Goal: Task Accomplishment & Management: Manage account settings

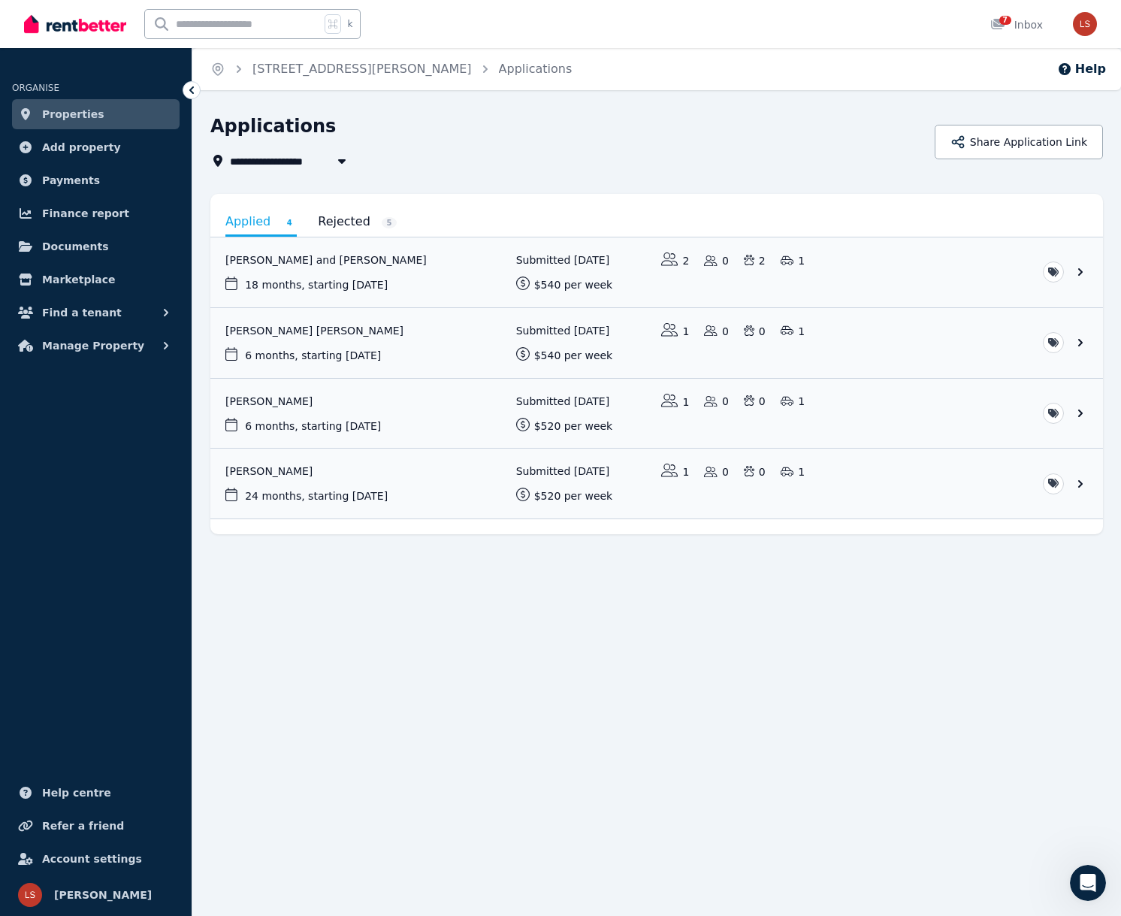
scroll to position [2, 0]
click at [285, 467] on link "View application: Yangchen Dema" at bounding box center [656, 484] width 893 height 70
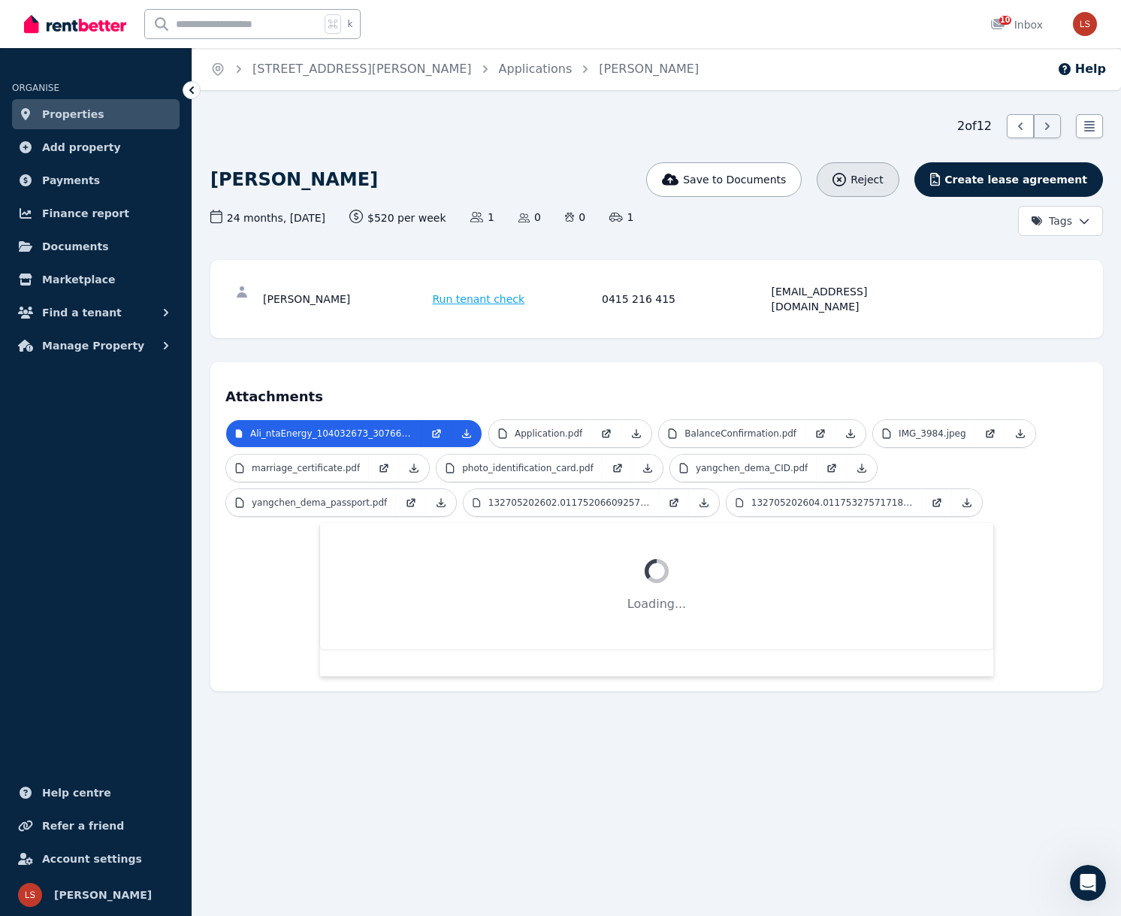
click at [883, 177] on span "Reject" at bounding box center [866, 179] width 32 height 15
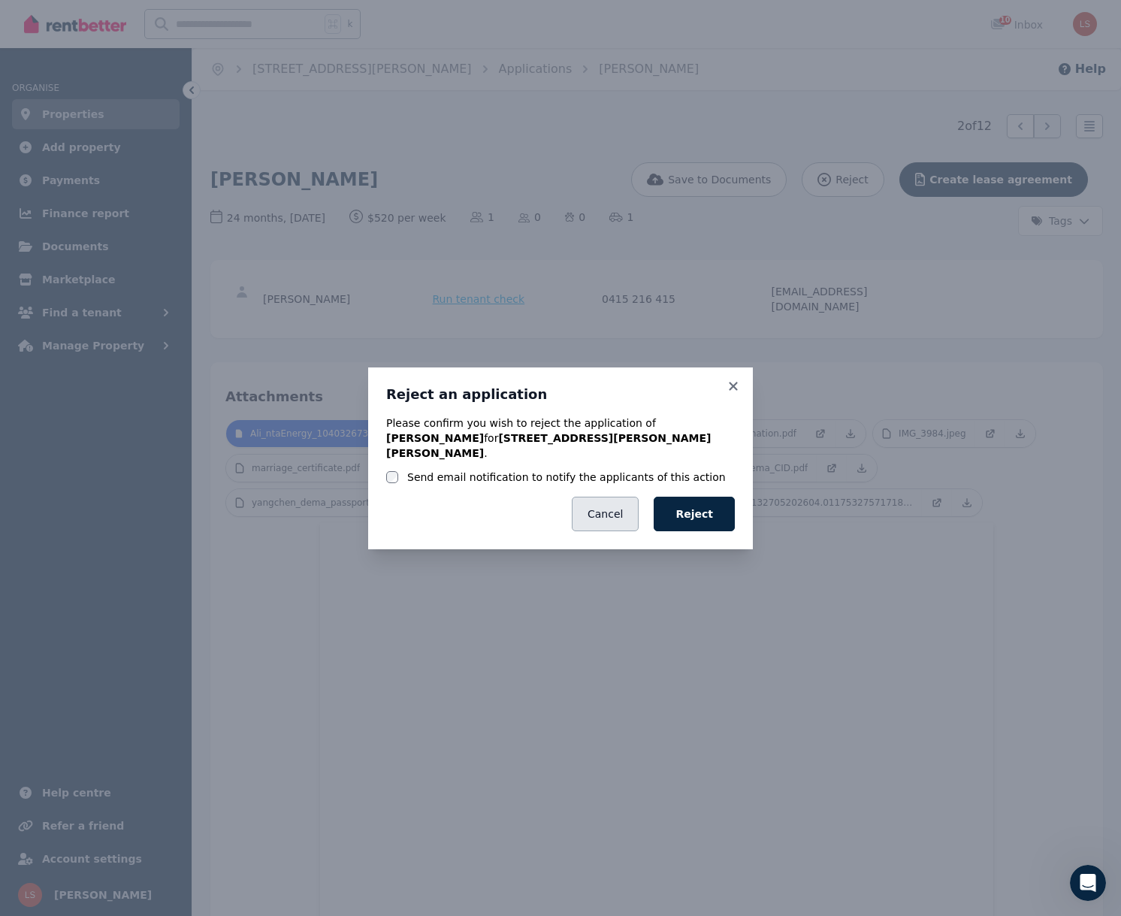
click at [610, 505] on button "Cancel" at bounding box center [605, 514] width 67 height 35
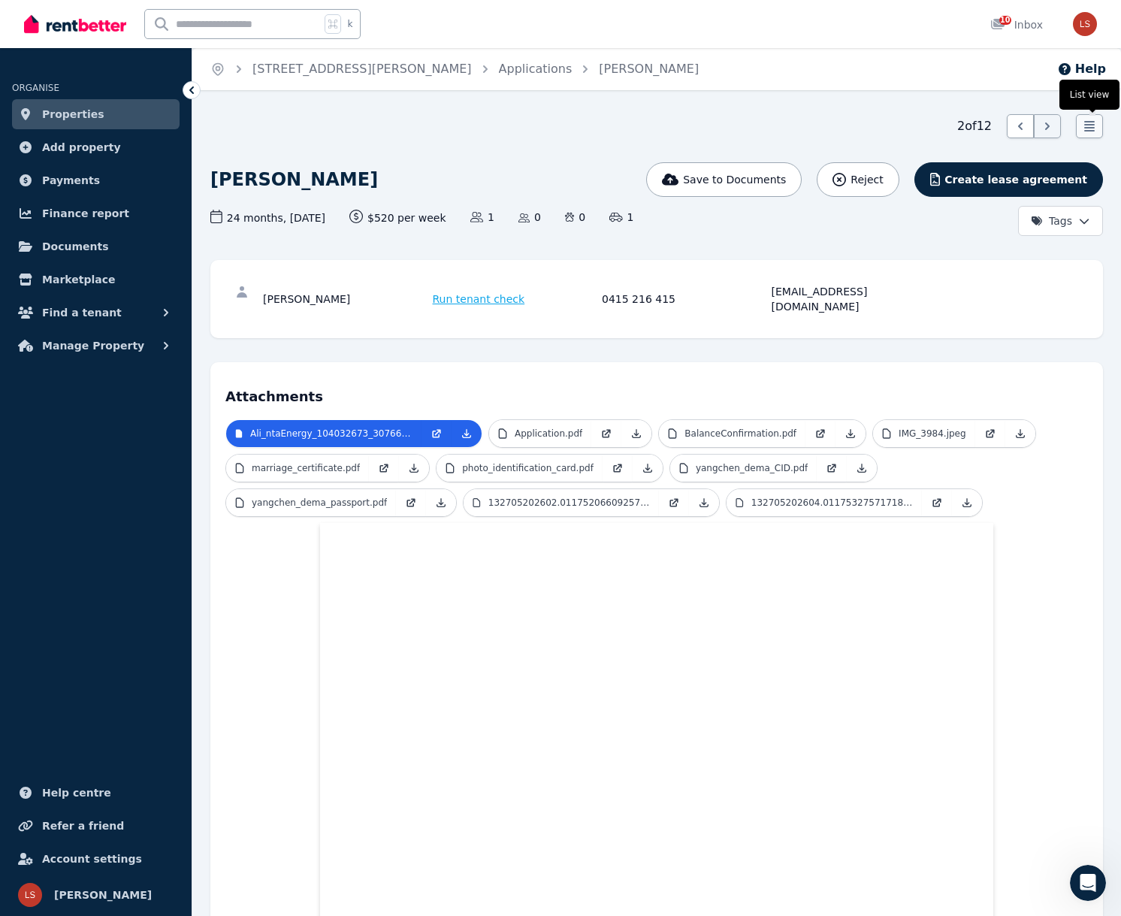
click at [1094, 126] on icon at bounding box center [1089, 126] width 15 height 15
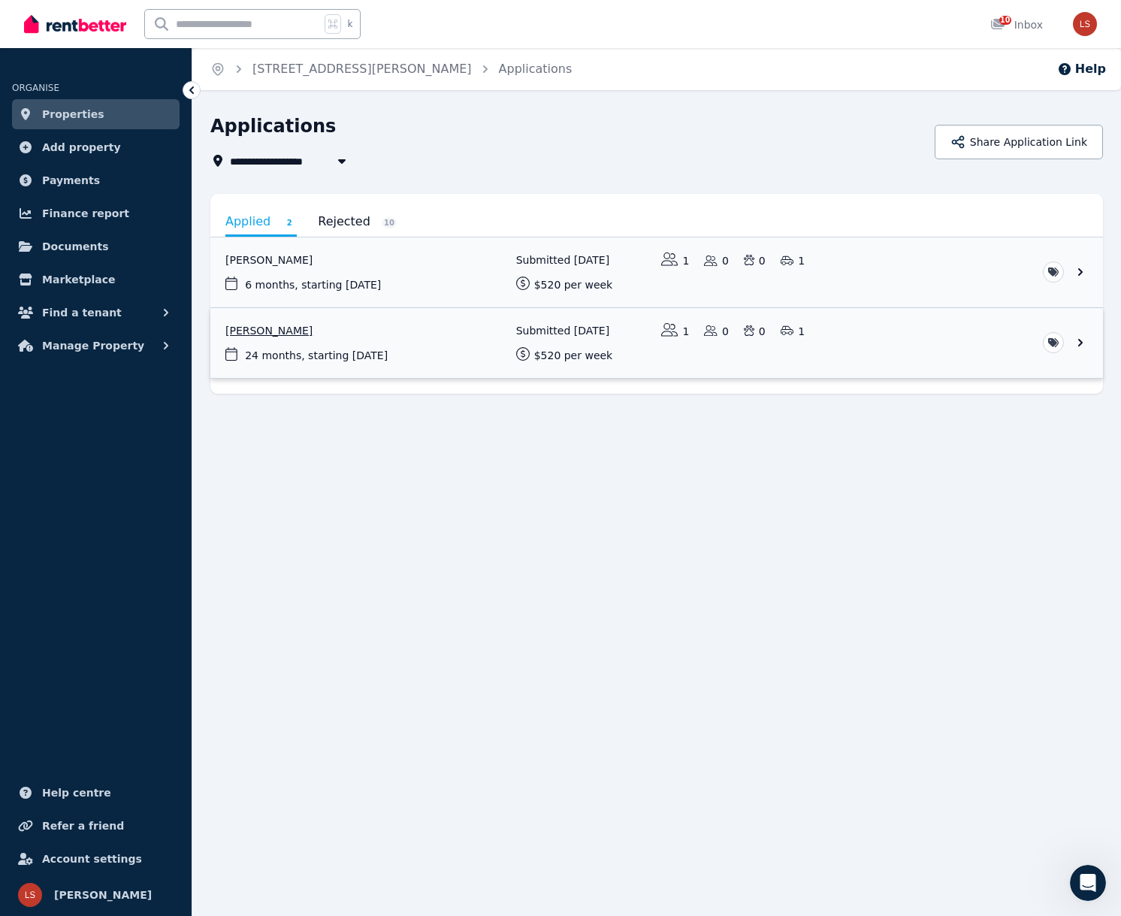
click at [315, 345] on link "View application: Yangchen Dema" at bounding box center [656, 343] width 893 height 70
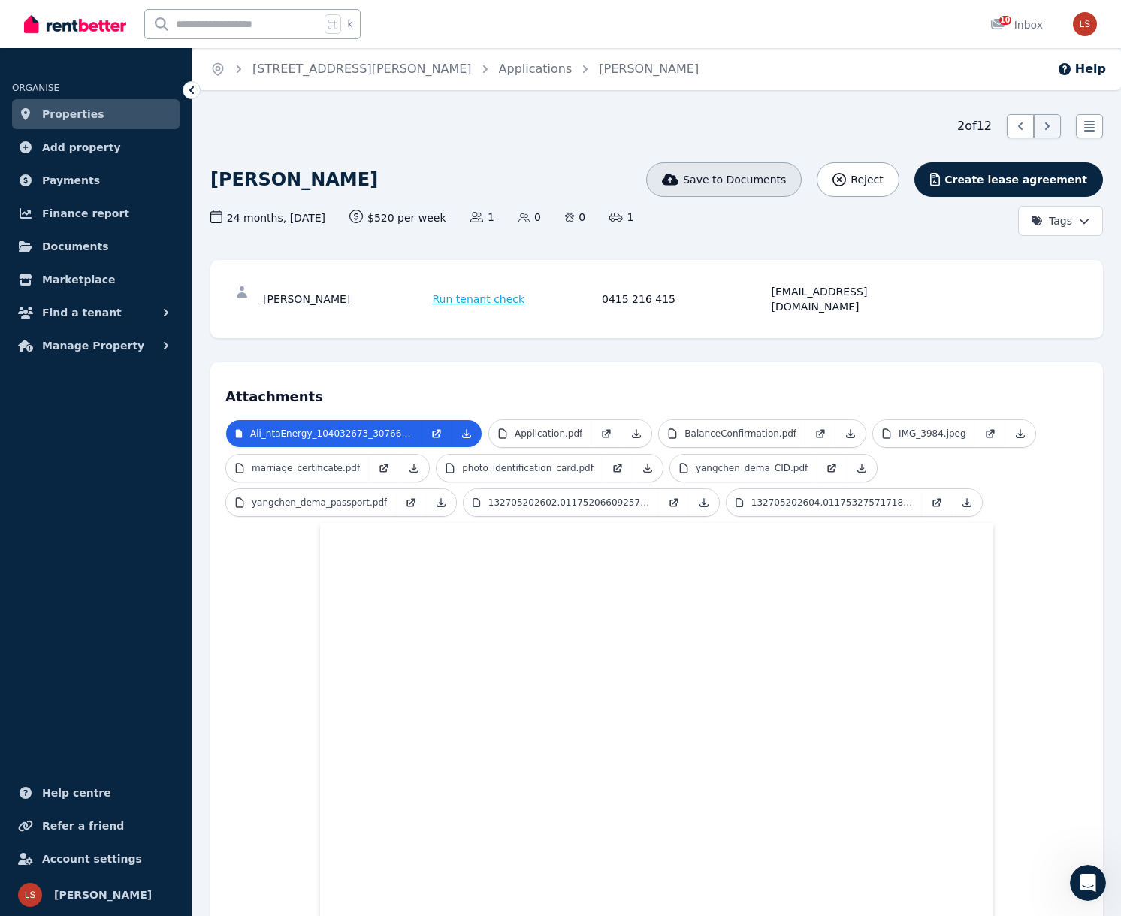
click at [758, 194] on button "Save to Documents" at bounding box center [724, 179] width 156 height 35
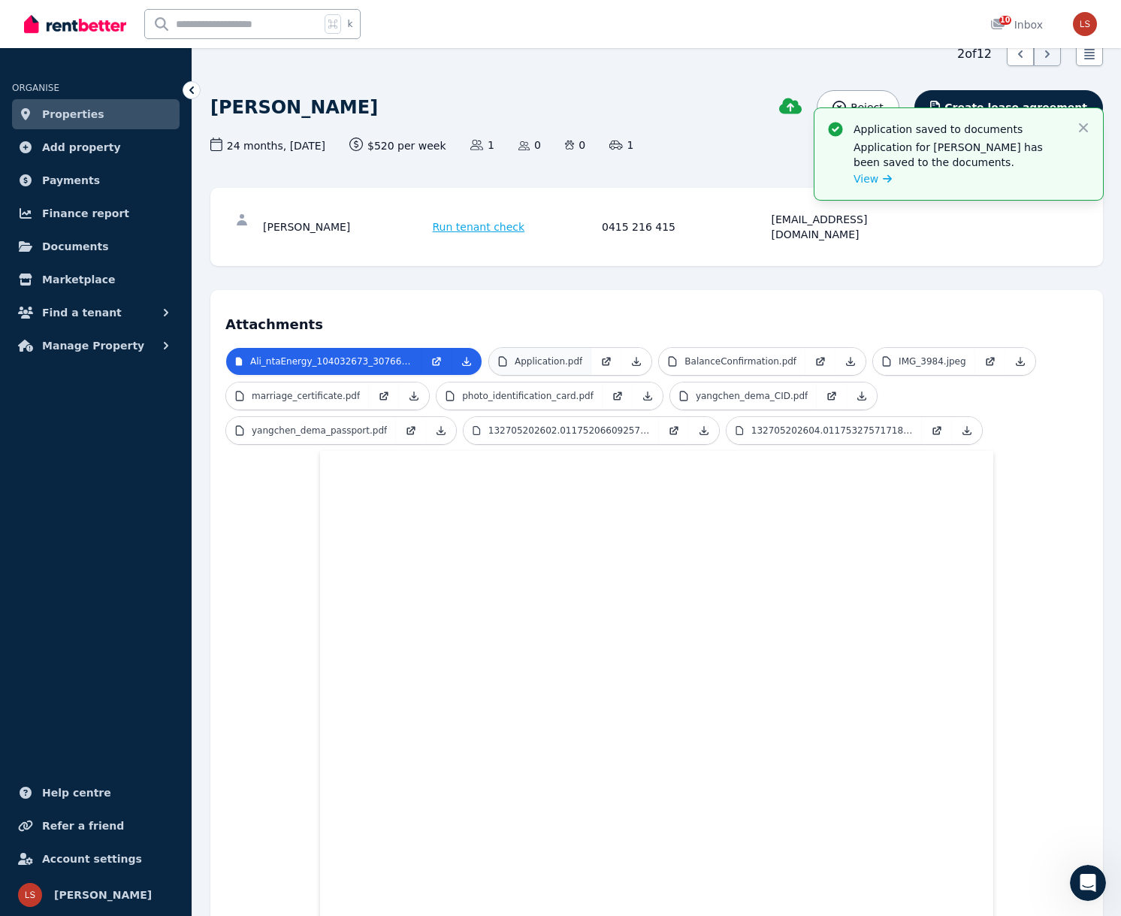
scroll to position [74, 0]
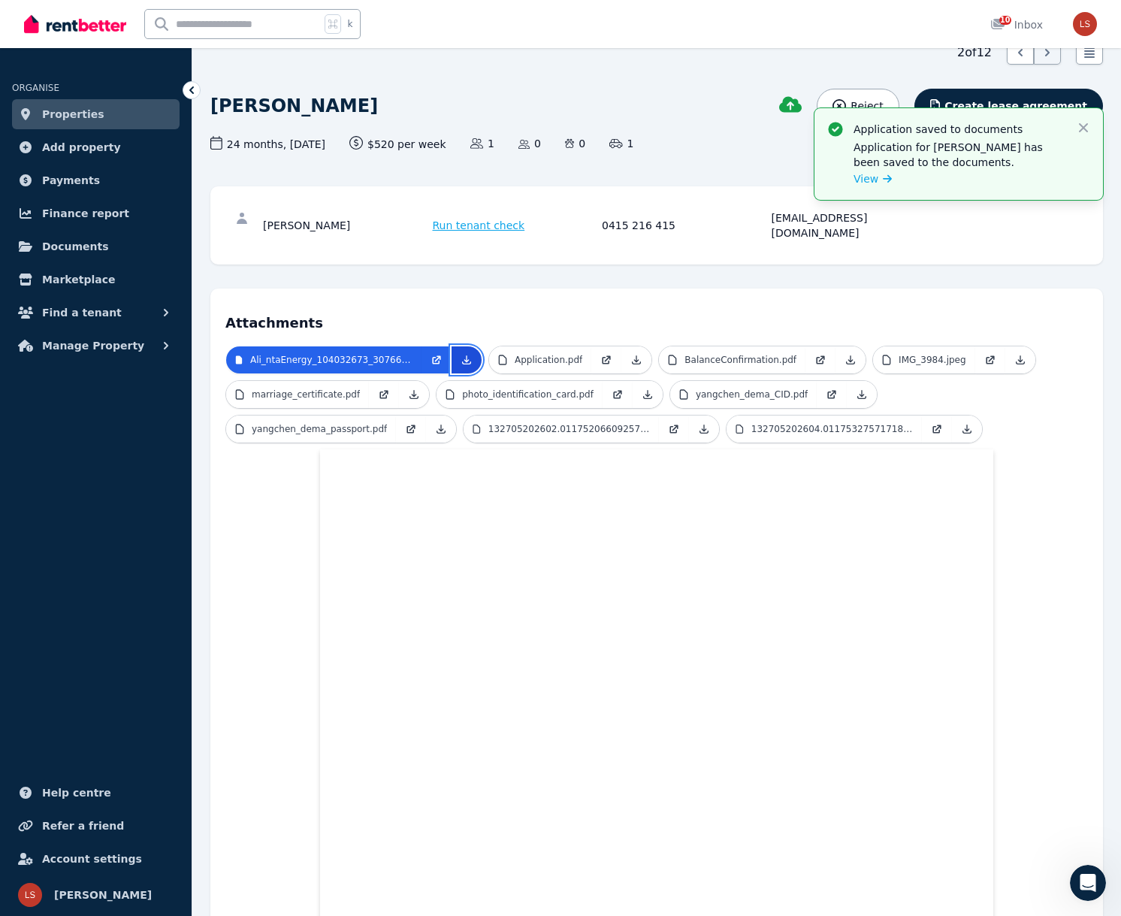
click at [467, 354] on icon at bounding box center [467, 360] width 12 height 12
click at [640, 354] on icon at bounding box center [636, 360] width 12 height 12
drag, startPoint x: 847, startPoint y: 346, endPoint x: 854, endPoint y: 345, distance: 7.7
click at [847, 354] on icon at bounding box center [850, 360] width 12 height 12
click at [1022, 349] on link at bounding box center [1020, 359] width 30 height 27
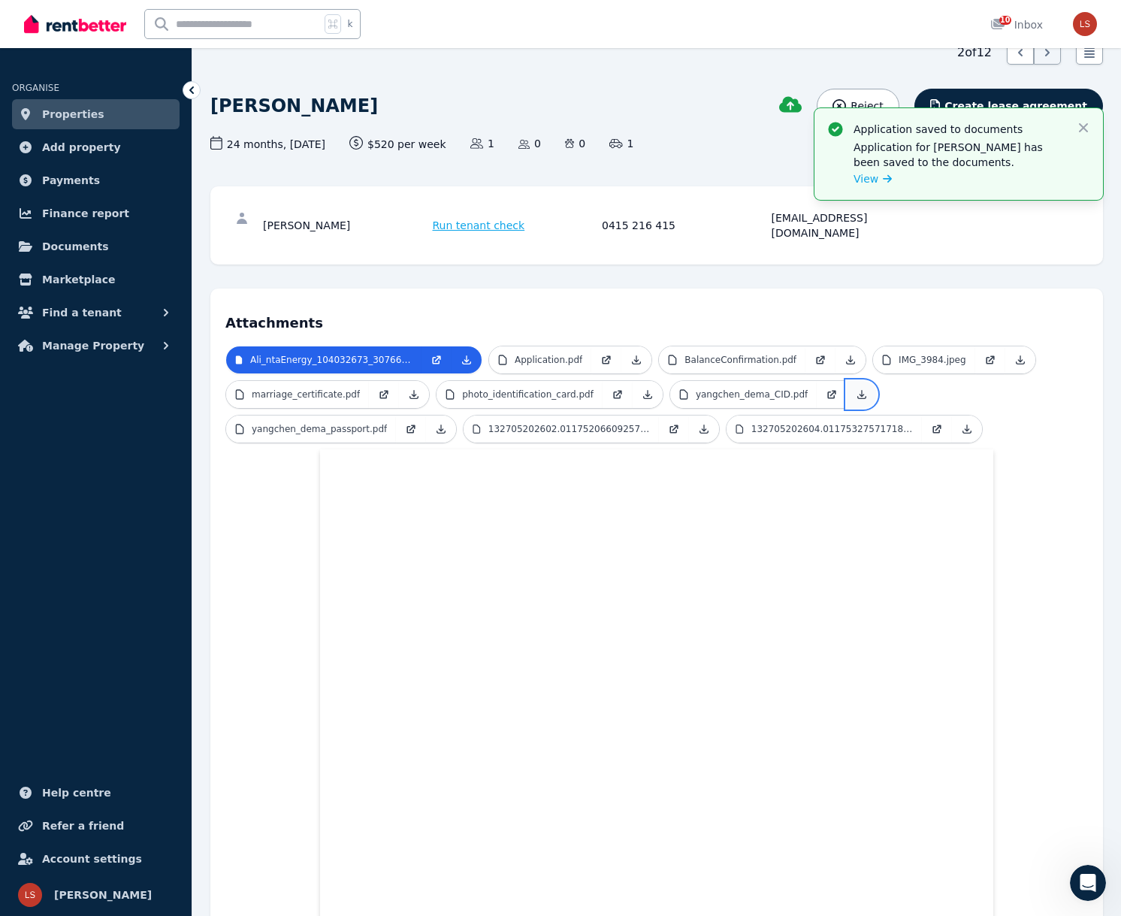
click at [847, 381] on link at bounding box center [862, 394] width 30 height 27
click at [644, 391] on icon at bounding box center [648, 395] width 8 height 8
click at [412, 388] on icon at bounding box center [414, 394] width 12 height 12
click at [439, 423] on icon at bounding box center [441, 429] width 12 height 12
click at [710, 417] on link at bounding box center [704, 428] width 30 height 27
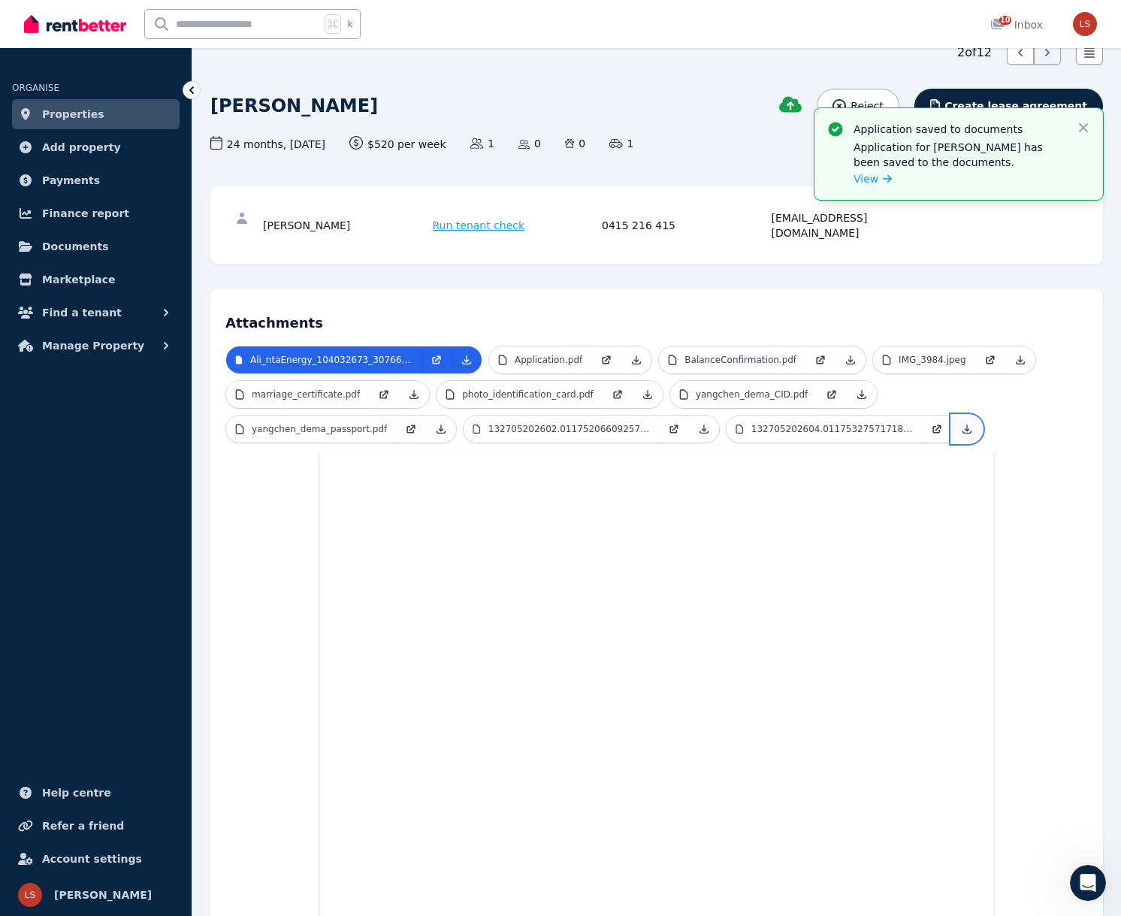
click at [971, 417] on link at bounding box center [967, 428] width 30 height 27
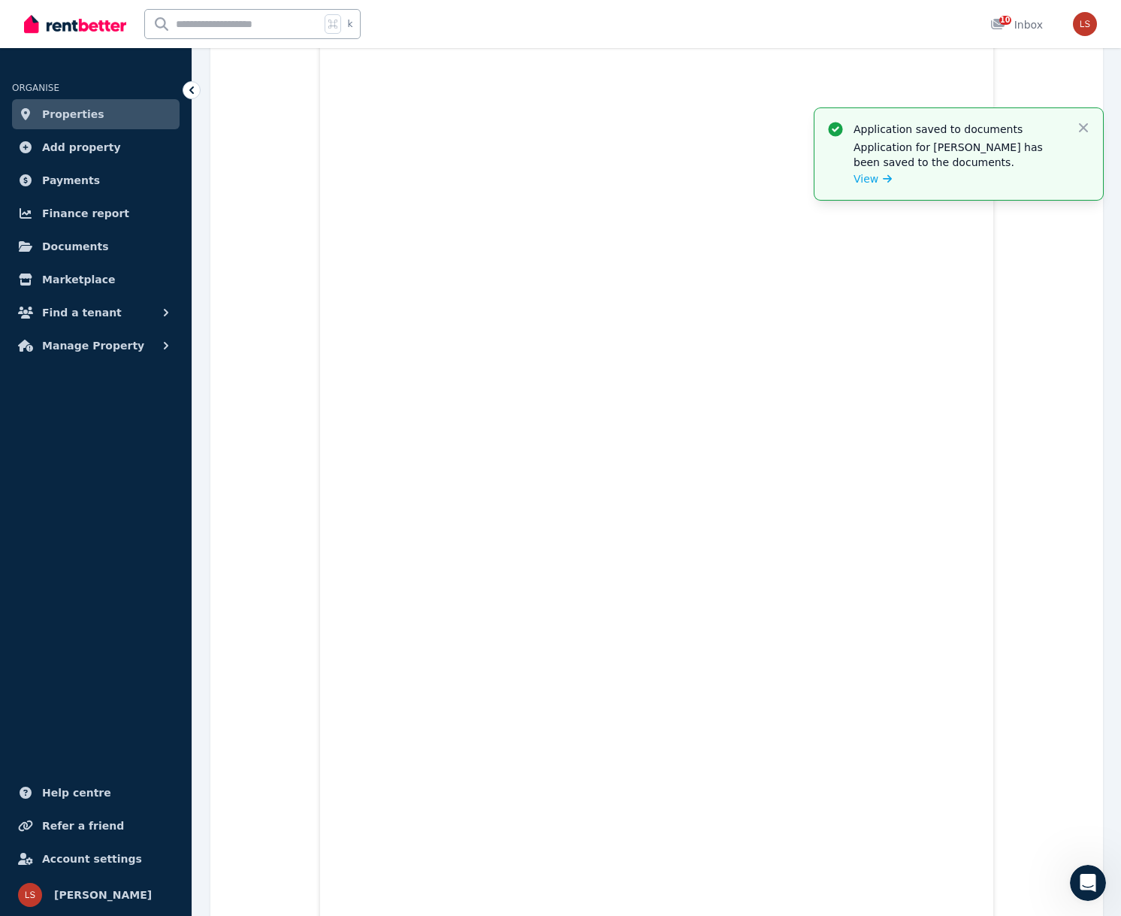
scroll to position [0, 0]
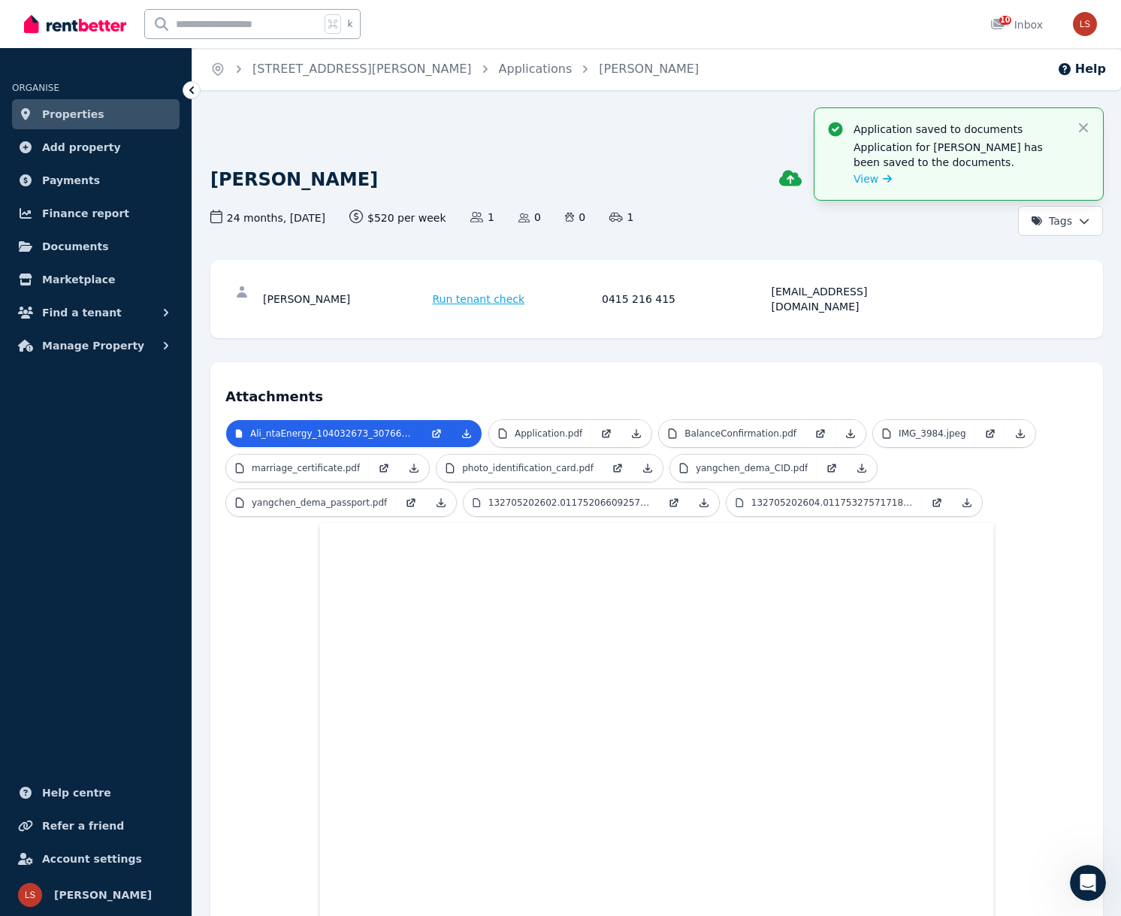
drag, startPoint x: 842, startPoint y: 348, endPoint x: 835, endPoint y: 346, distance: 7.7
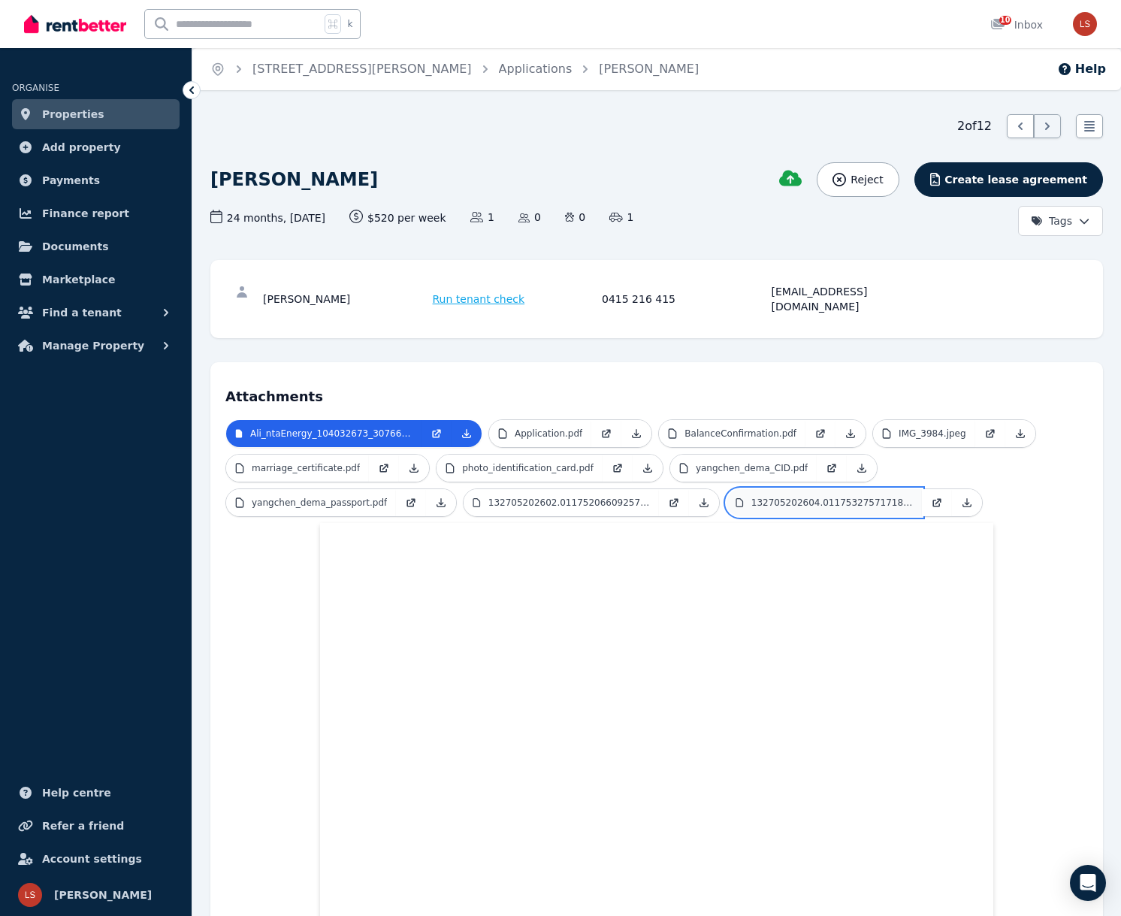
click at [782, 497] on p "132705202604.011753275717185.PDF" at bounding box center [832, 503] width 162 height 12
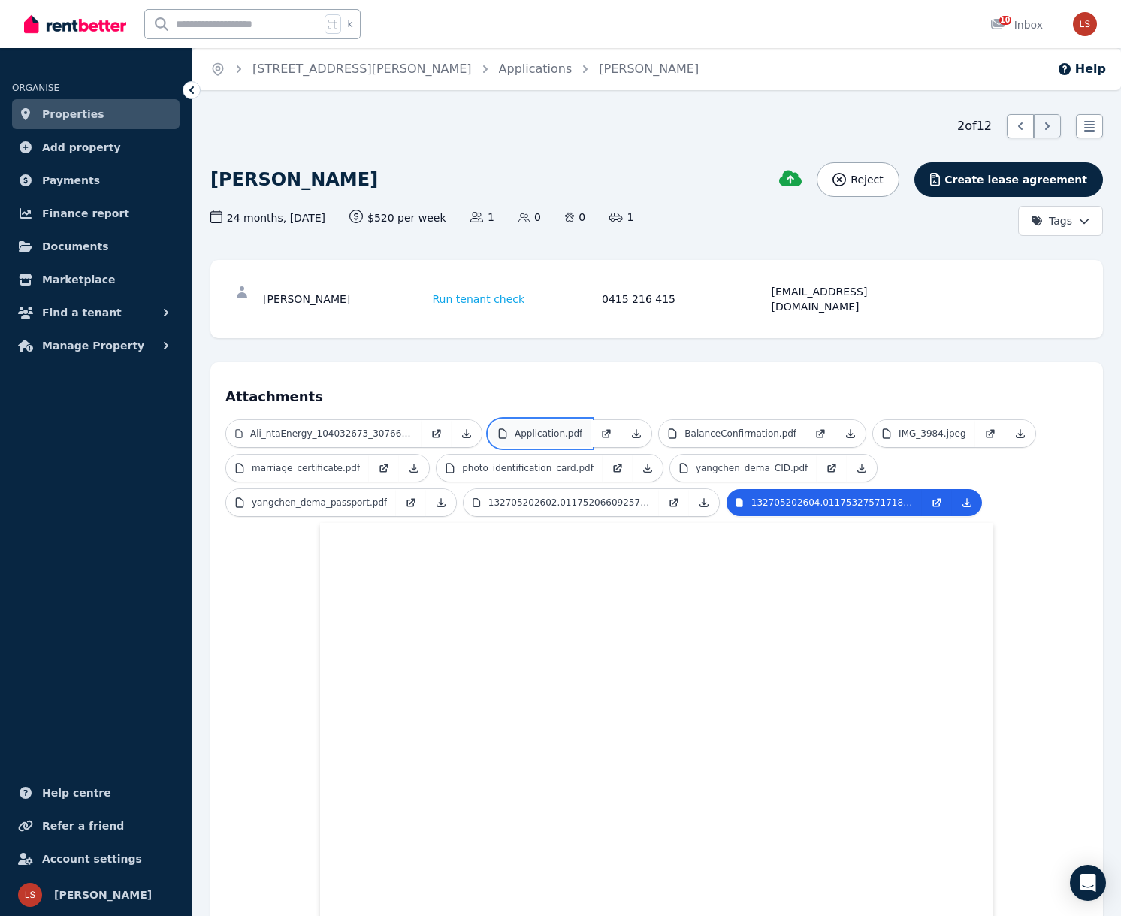
click at [569, 427] on p "Application.pdf" at bounding box center [549, 433] width 68 height 12
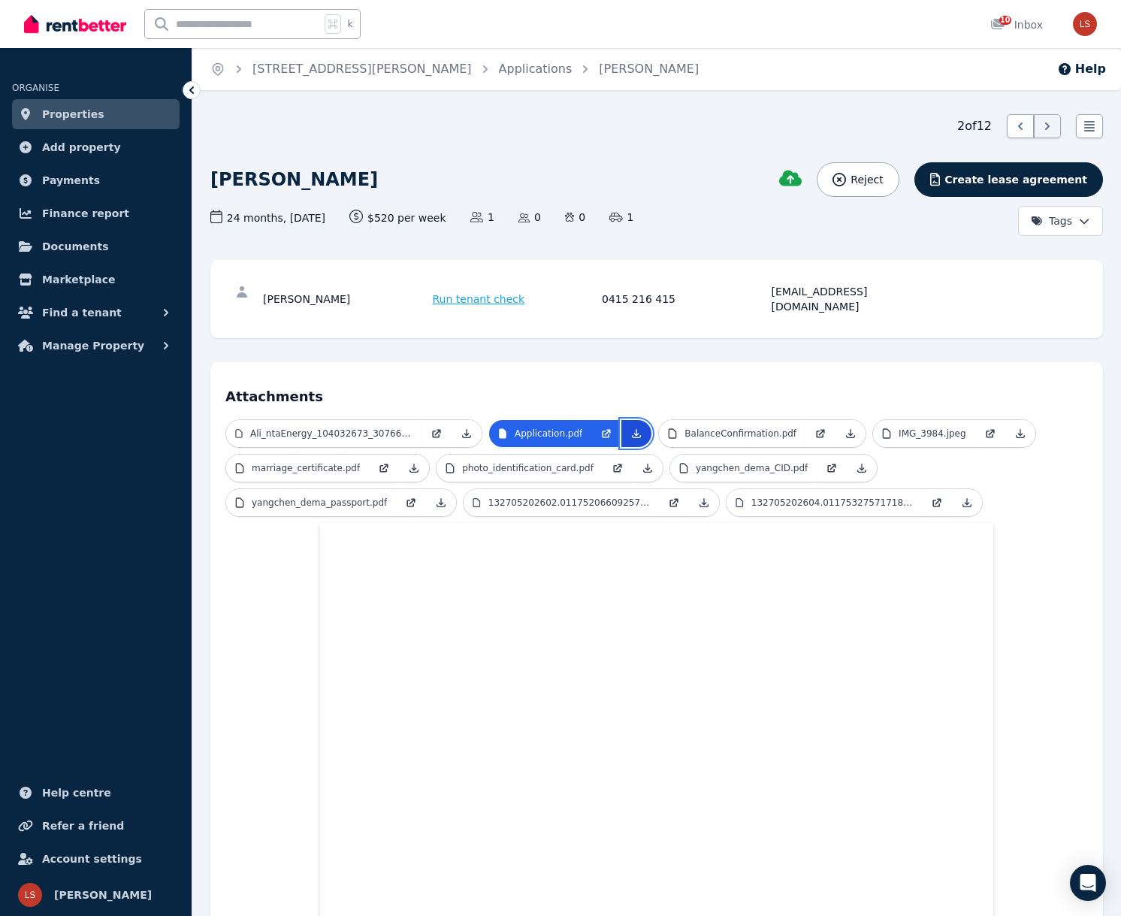
click at [631, 427] on icon at bounding box center [636, 433] width 12 height 12
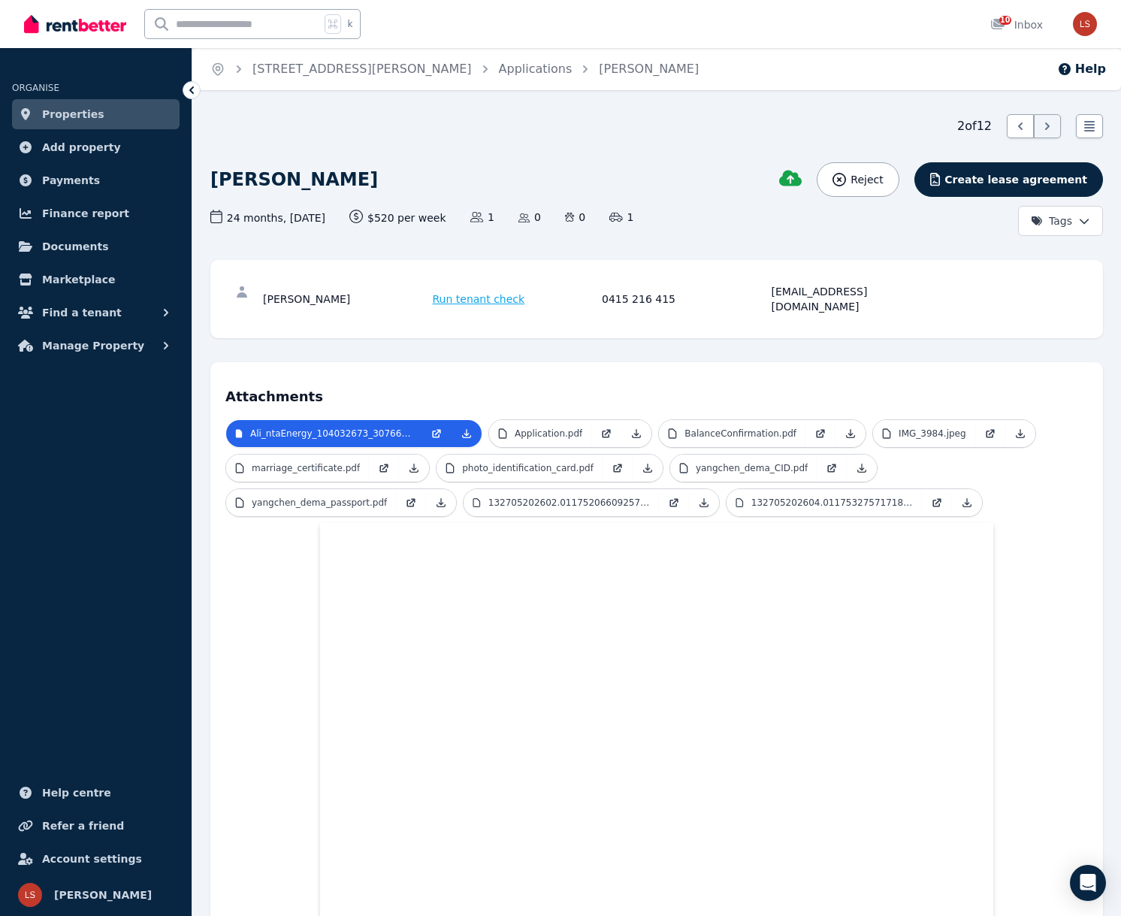
click at [98, 101] on link "Properties" at bounding box center [96, 114] width 168 height 30
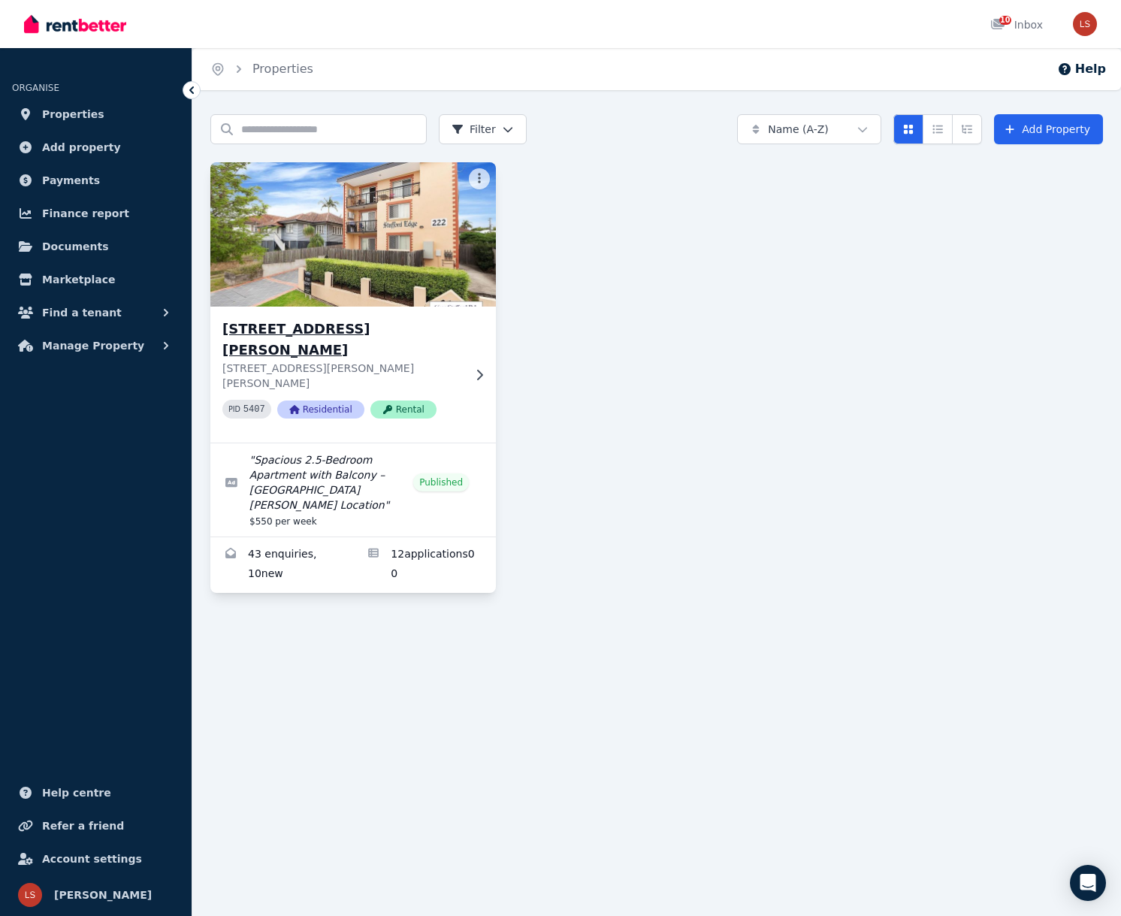
click at [473, 369] on icon at bounding box center [479, 375] width 15 height 12
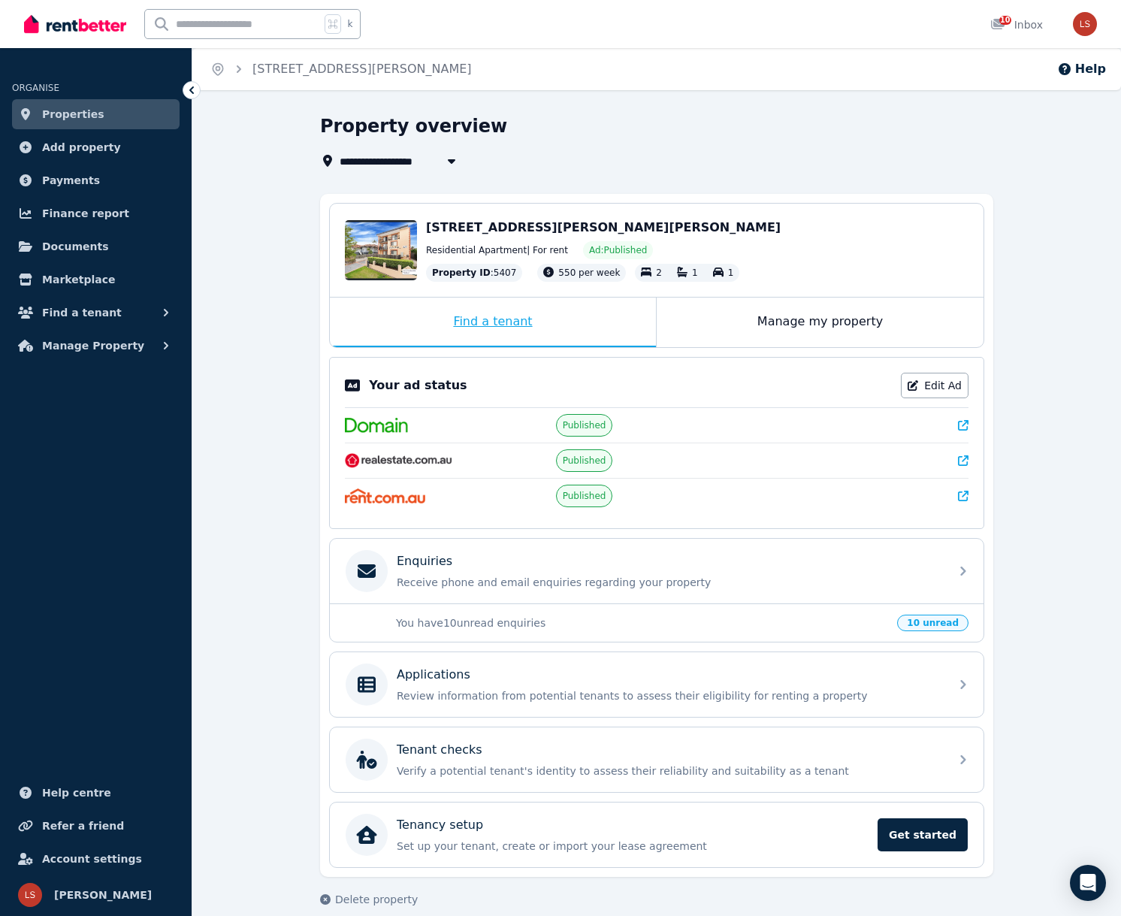
scroll to position [18, 0]
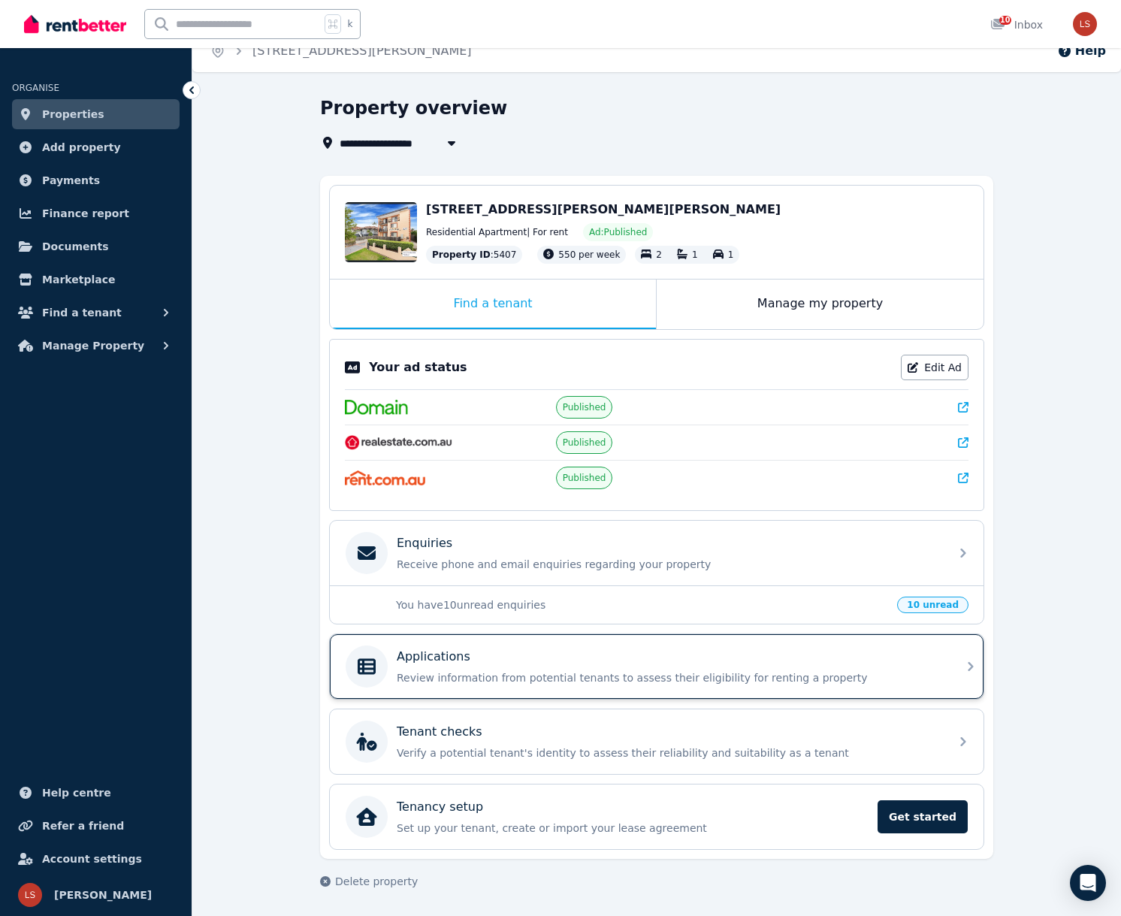
click at [575, 672] on p "Review information from potential tenants to assess their eligibility for renti…" at bounding box center [669, 677] width 544 height 15
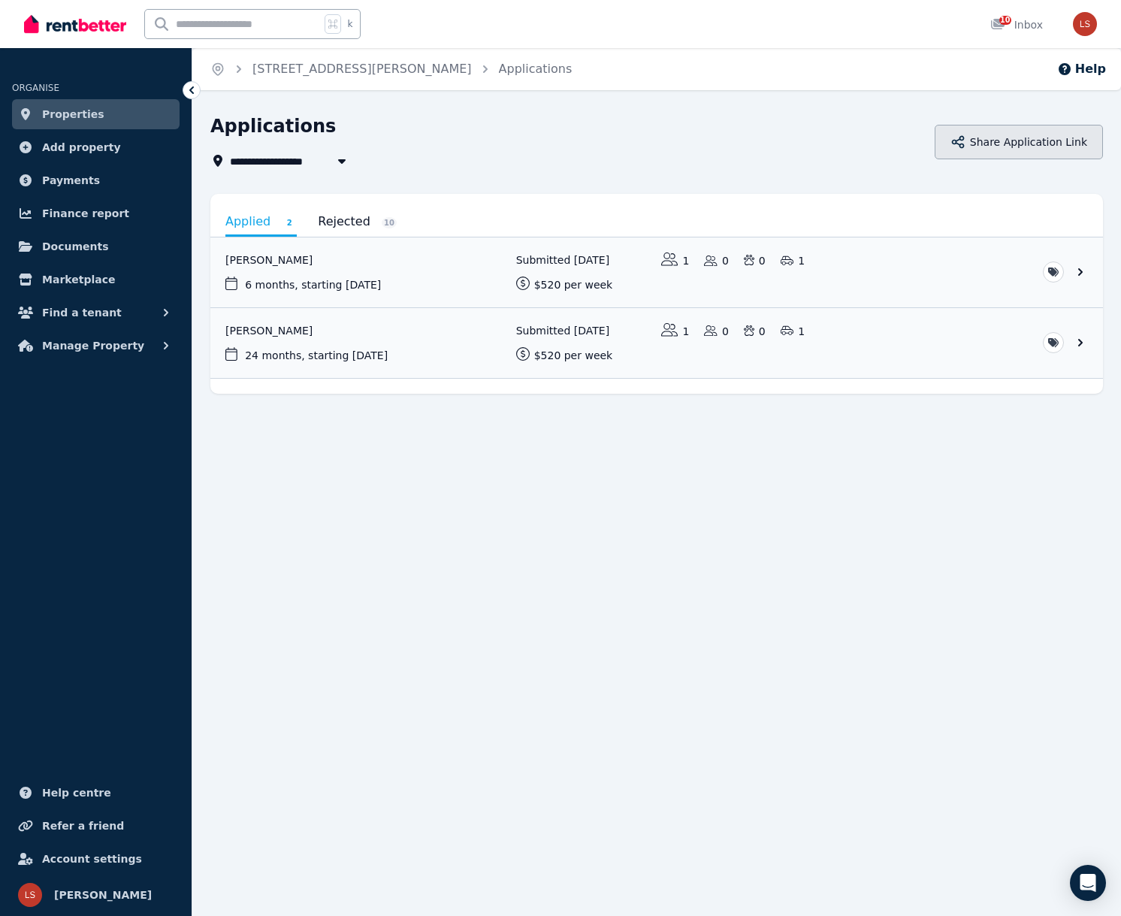
click at [1046, 138] on button "Share Application Link" at bounding box center [1019, 142] width 168 height 35
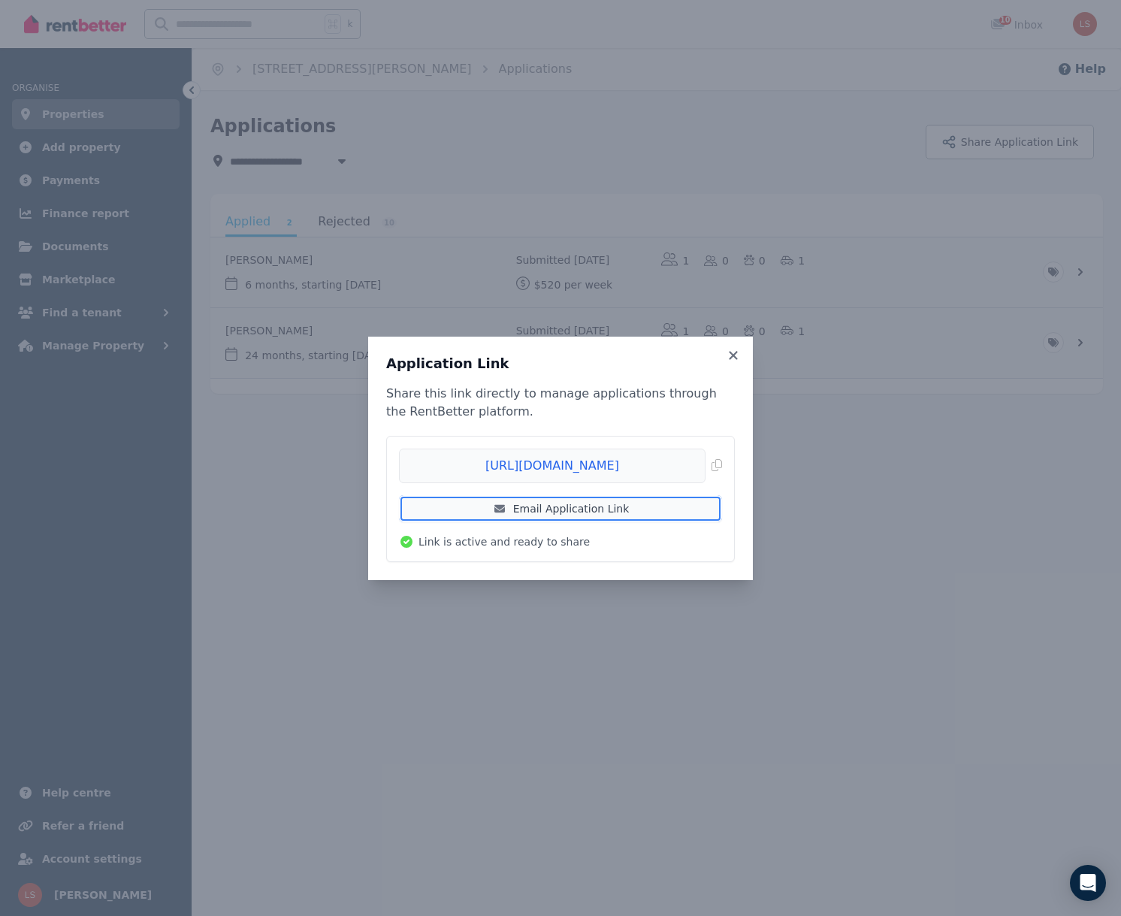
click at [584, 505] on link "Email Application Link" at bounding box center [560, 508] width 323 height 27
click at [521, 258] on div "Application Link Share this link directly to manage applications through the Re…" at bounding box center [560, 458] width 1121 height 916
click at [403, 166] on div "Application Link Share this link directly to manage applications through the Re…" at bounding box center [560, 458] width 1121 height 916
click at [732, 356] on icon at bounding box center [733, 356] width 15 height 14
